Goal: Information Seeking & Learning: Learn about a topic

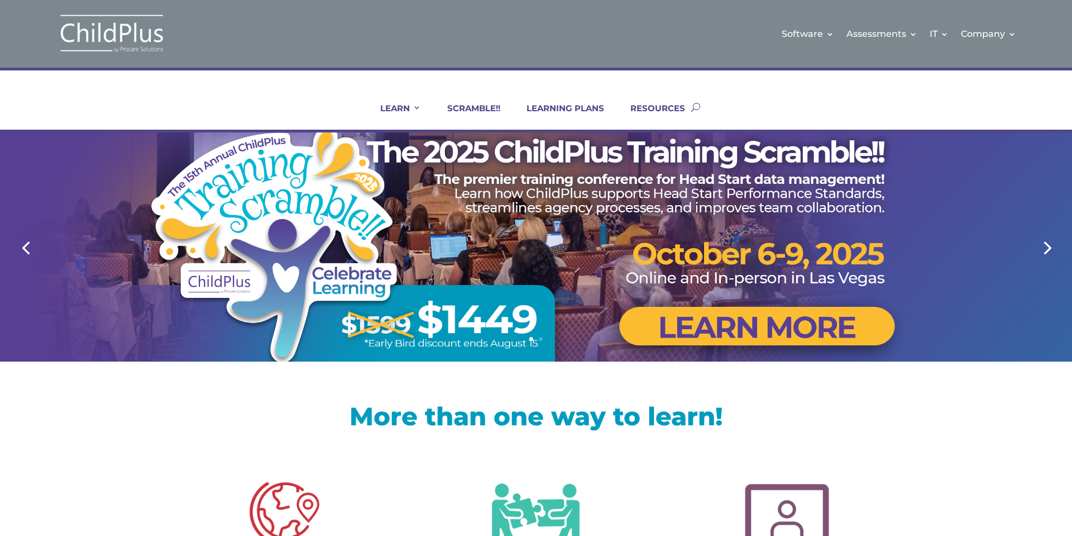
click at [719, 331] on div at bounding box center [536, 246] width 715 height 229
click at [557, 106] on link "LEARNING PLANS" at bounding box center [559, 116] width 92 height 27
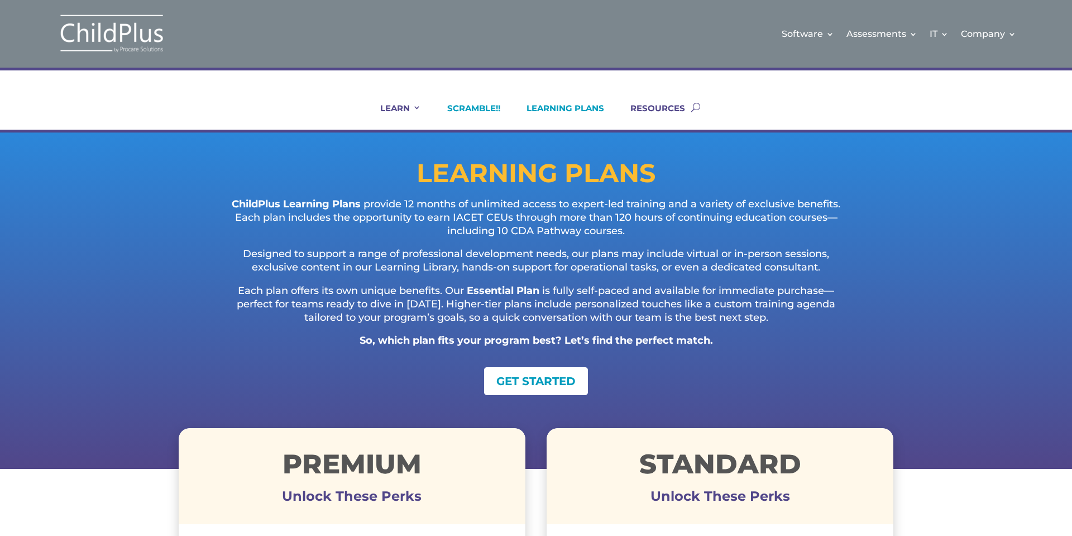
click at [461, 107] on link "SCRAMBLE!!" at bounding box center [466, 116] width 67 height 27
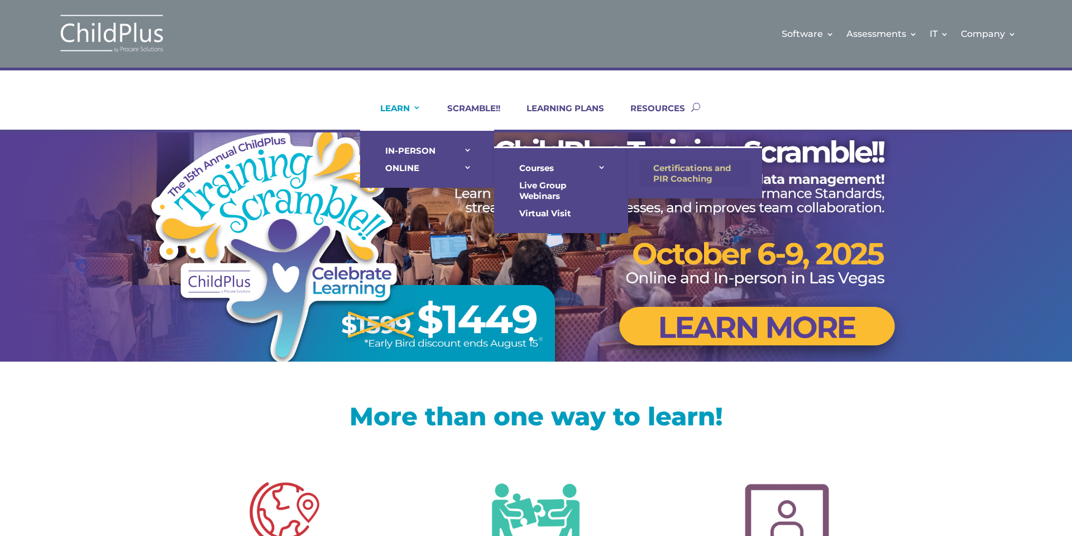
click at [681, 168] on link "Certifications and PIR Coaching" at bounding box center [695, 173] width 112 height 28
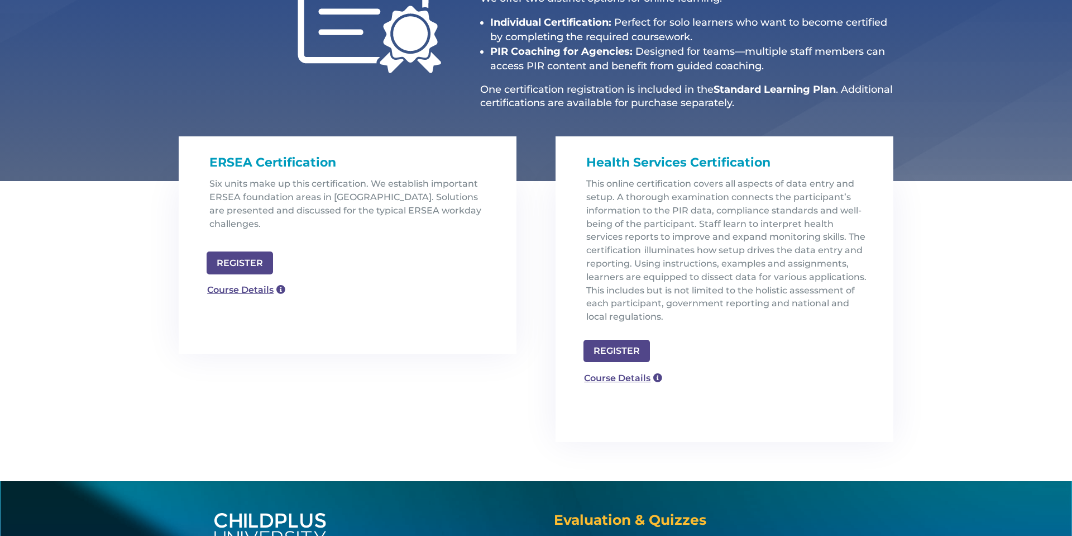
scroll to position [268, 0]
